Goal: Navigation & Orientation: Find specific page/section

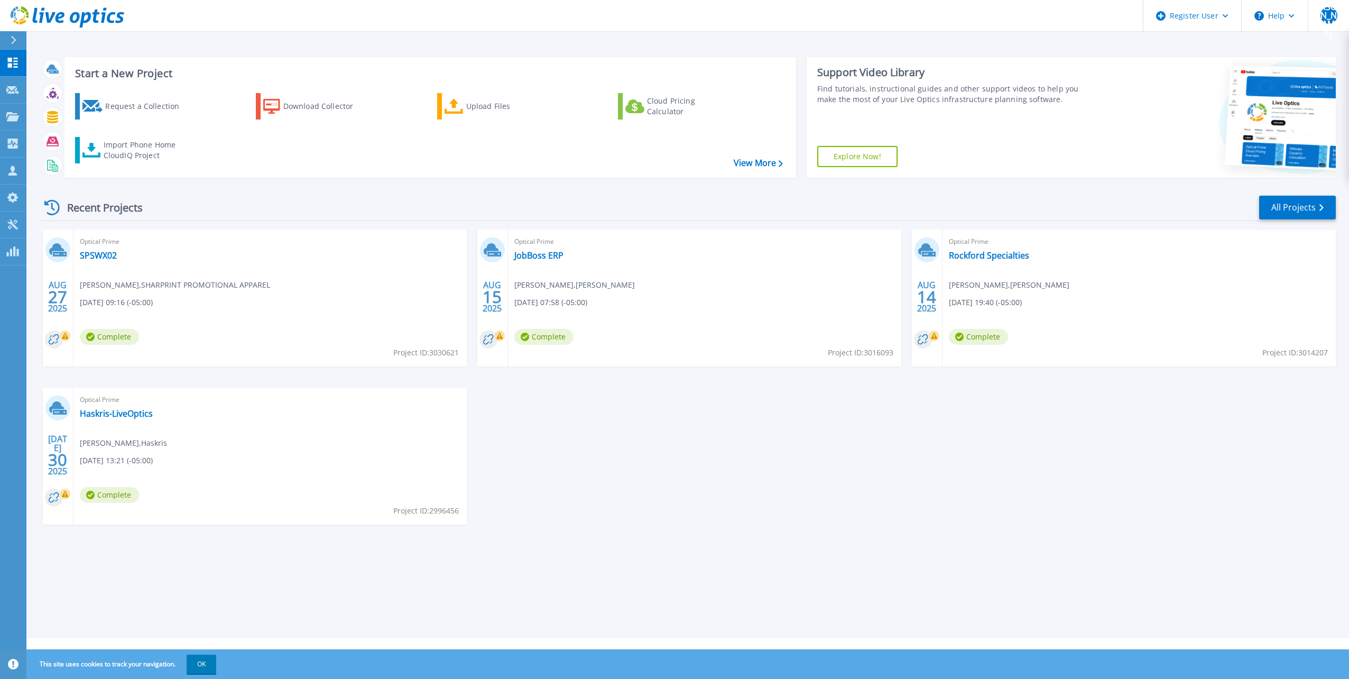
click at [640, 424] on div "[DATE] Optical Prime SPSWX02 [PERSON_NAME] , SHARPRINT PROMOTIONAL APPAREL [DAT…" at bounding box center [683, 387] width 1303 height 316
click at [1290, 205] on link "All Projects" at bounding box center [1297, 208] width 77 height 24
